Goal: Find specific page/section: Find specific page/section

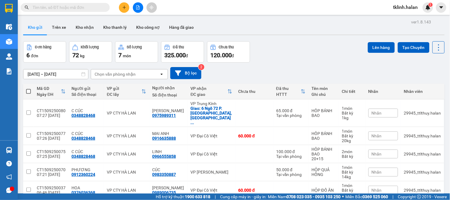
click at [325, 49] on div "Đơn hàng 6 đơn Khối lượng 72 kg Số lượng 7 món Đã thu 325.000 đ Chưa thu 120.00…" at bounding box center [233, 51] width 421 height 21
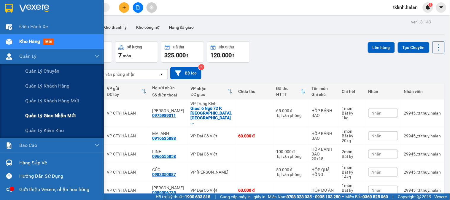
click at [63, 113] on span "Quản lý giao nhận mới" at bounding box center [50, 115] width 50 height 7
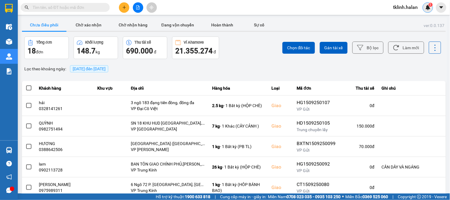
click at [426, 7] on img at bounding box center [427, 7] width 5 height 5
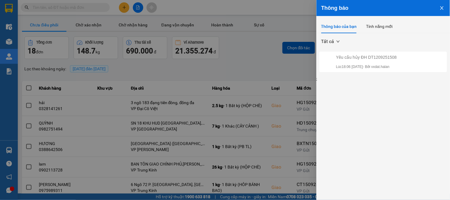
click at [238, 42] on div at bounding box center [225, 100] width 450 height 200
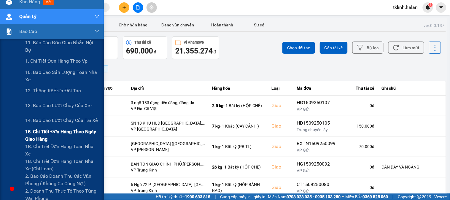
scroll to position [99, 0]
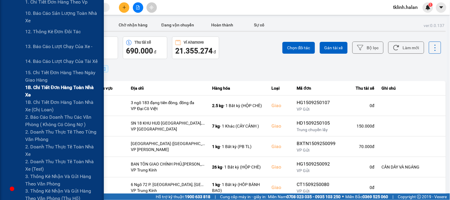
click at [50, 91] on span "1B. Chi tiết đơn hàng toàn nhà xe" at bounding box center [62, 91] width 74 height 15
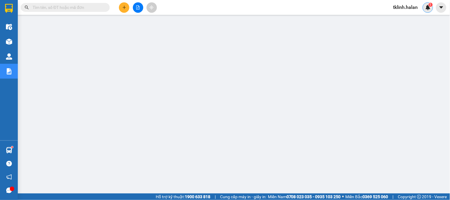
click at [428, 8] on img at bounding box center [427, 7] width 5 height 5
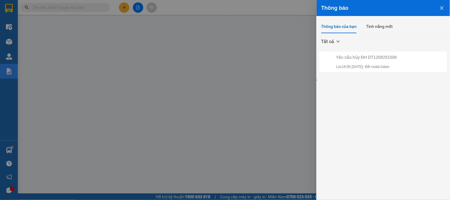
drag, startPoint x: 221, startPoint y: 157, endPoint x: 217, endPoint y: 157, distance: 3.3
click at [220, 157] on div at bounding box center [225, 100] width 450 height 200
